Goal: Transaction & Acquisition: Purchase product/service

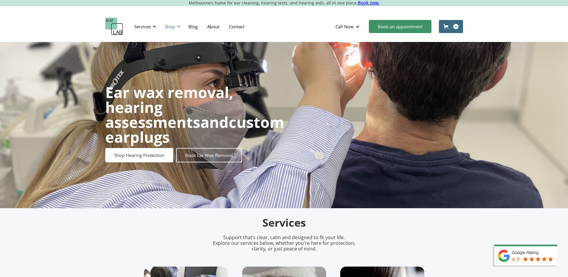
click at [176, 25] on div "Shop" at bounding box center [171, 27] width 21 height 18
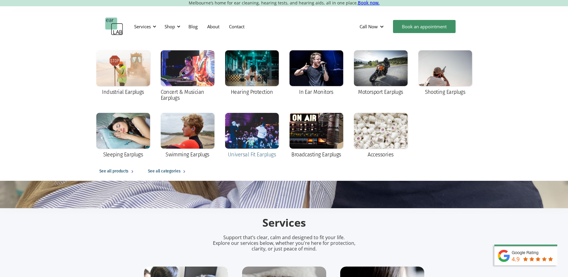
click at [247, 132] on div at bounding box center [252, 131] width 54 height 36
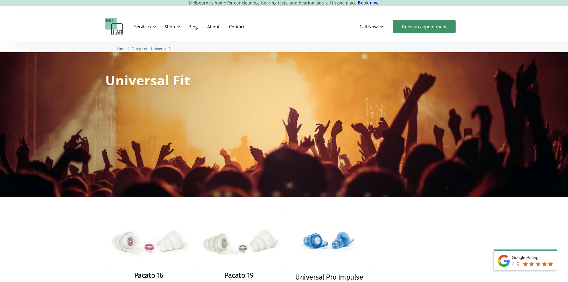
click at [48, 225] on div "Pacato 16 Ideal for musicians, concert lovers, and professionals in loud enviro…" at bounding box center [284, 268] width 568 height 143
click at [174, 25] on div "Shop" at bounding box center [170, 27] width 10 height 6
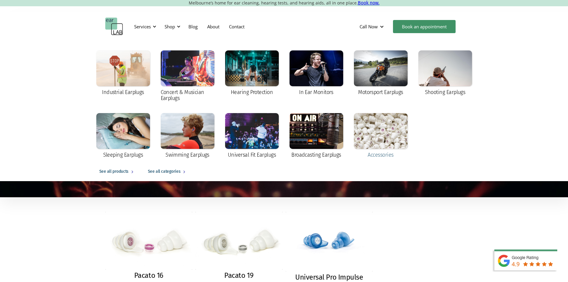
click at [391, 147] on div at bounding box center [381, 131] width 54 height 36
